Goal: Find specific page/section: Find specific page/section

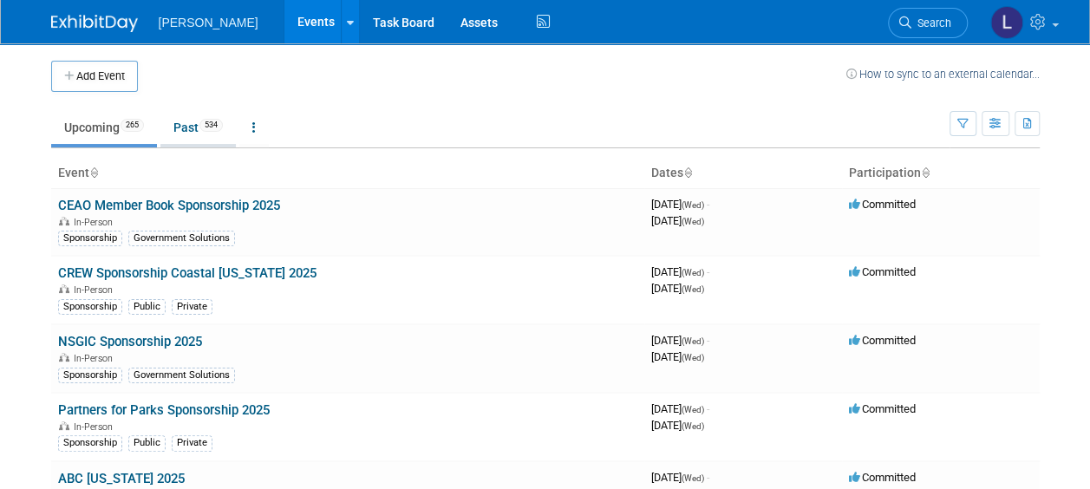
click at [198, 121] on link "Past 534" at bounding box center [197, 127] width 75 height 33
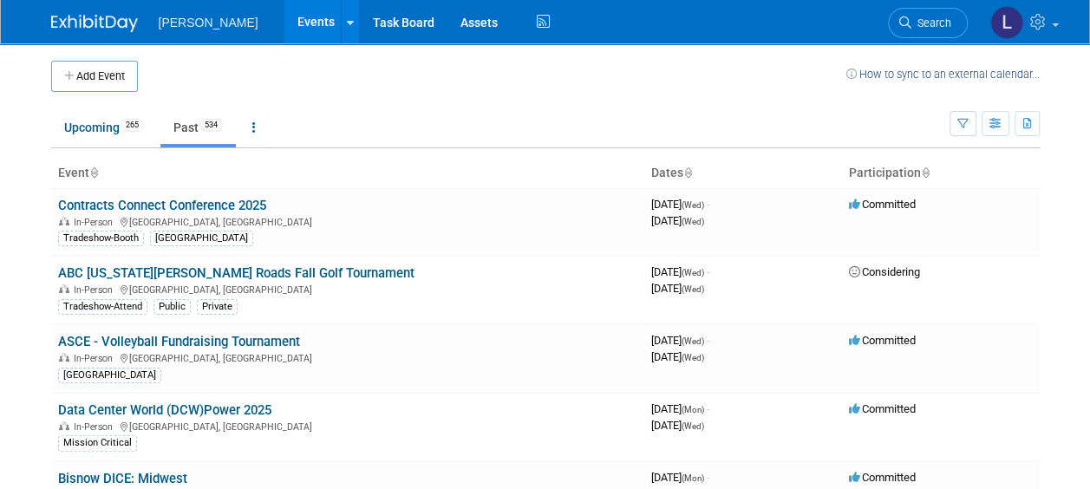
scroll to position [366, 0]
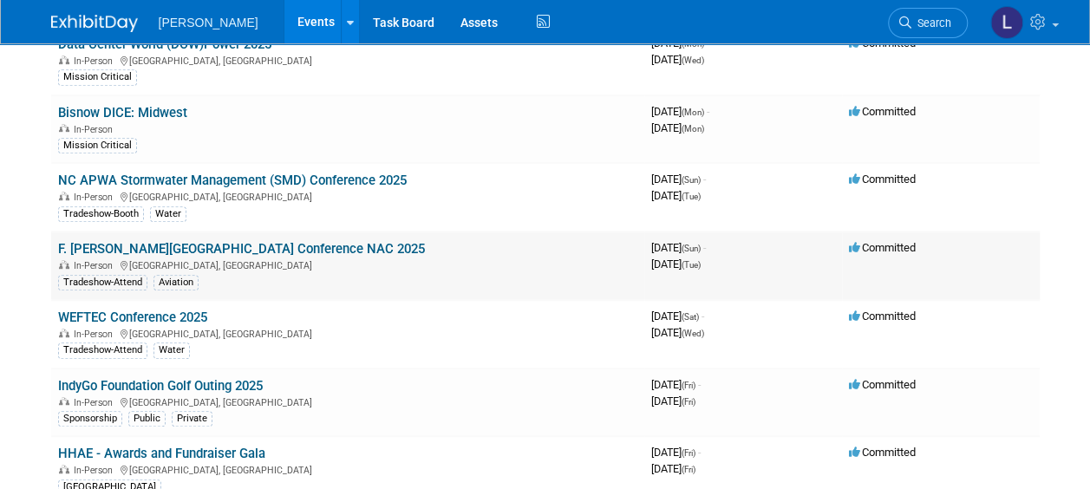
click at [350, 244] on link "F. Russell Hoyt National Airports Conference NAC 2025" at bounding box center [241, 249] width 367 height 16
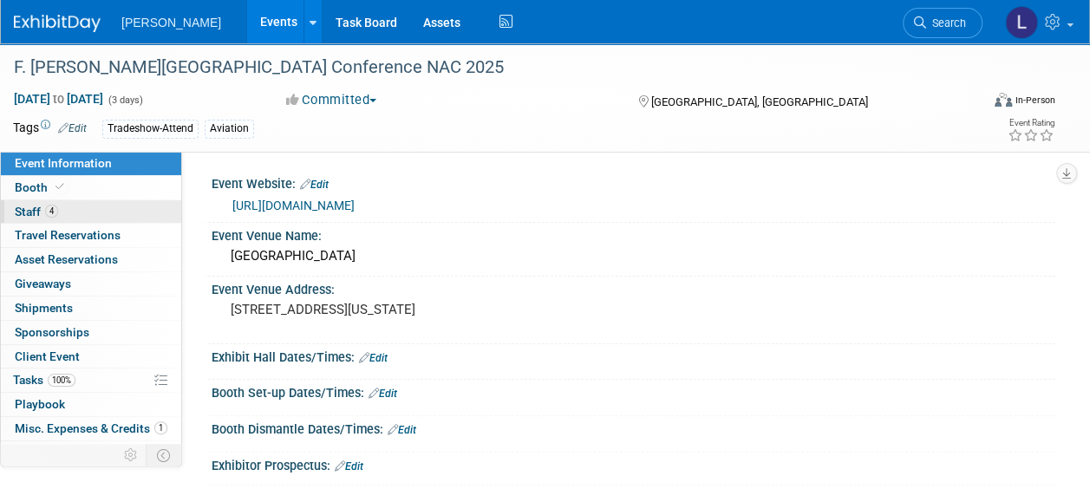
click at [75, 216] on link "4 Staff 4" at bounding box center [91, 211] width 180 height 23
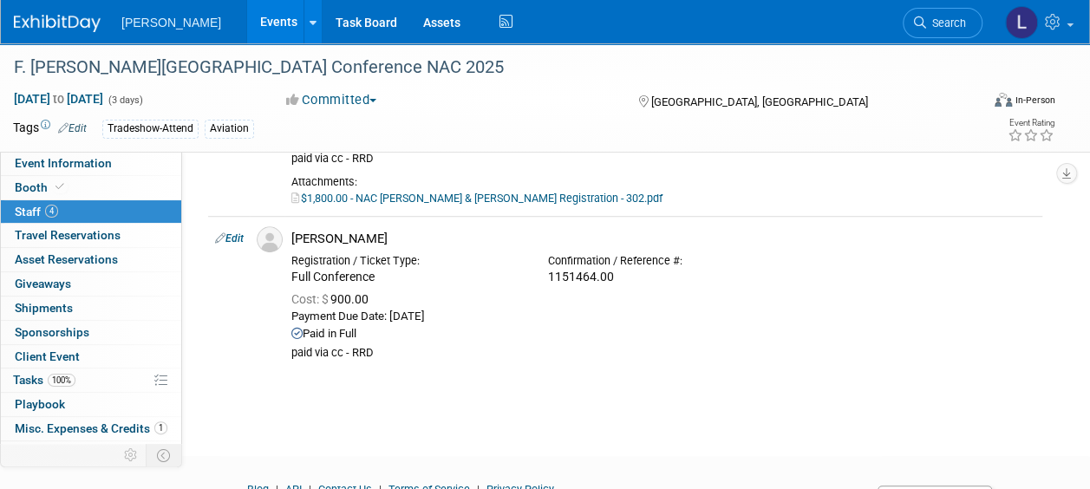
scroll to position [607, 0]
